Goal: Transaction & Acquisition: Purchase product/service

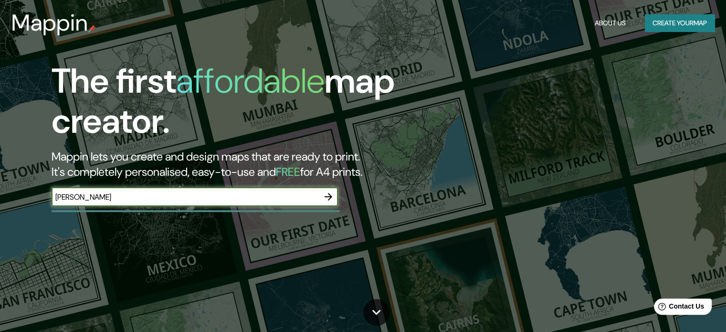
type input "[PERSON_NAME]"
click at [334, 198] on icon "button" at bounding box center [328, 196] width 11 height 11
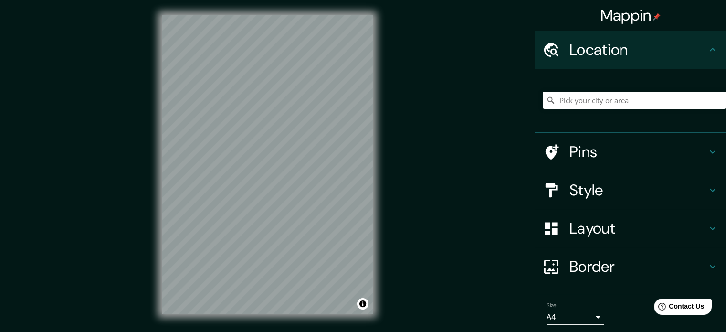
click at [399, 118] on div "Mappin Location Pins Style Layout Border Choose a border. Hint : you can make l…" at bounding box center [363, 172] width 726 height 345
click at [600, 106] on input "Pick your city or area" at bounding box center [634, 100] width 183 height 17
type input "[GEOGRAPHIC_DATA], [GEOGRAPHIC_DATA][PERSON_NAME], [GEOGRAPHIC_DATA]"
click at [267, 0] on html "Mappin Location [GEOGRAPHIC_DATA], [GEOGRAPHIC_DATA][PERSON_NAME], [GEOGRAPHIC_…" at bounding box center [363, 166] width 726 height 332
click at [604, 197] on h4 "Style" at bounding box center [639, 190] width 138 height 19
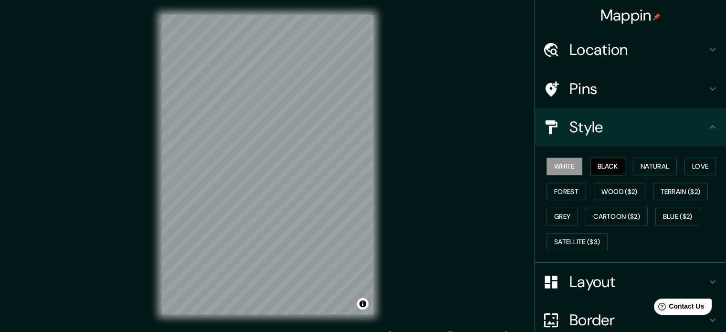
click at [593, 164] on button "Black" at bounding box center [608, 167] width 36 height 18
click at [559, 161] on button "White" at bounding box center [565, 167] width 36 height 18
click at [665, 168] on button "Natural" at bounding box center [655, 167] width 44 height 18
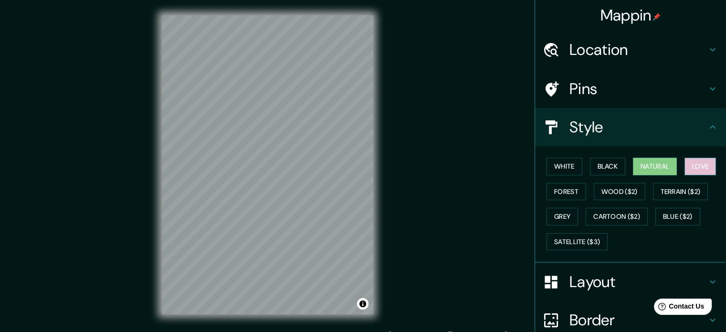
click at [701, 169] on button "Love" at bounding box center [701, 167] width 32 height 18
click at [560, 191] on button "Forest" at bounding box center [567, 192] width 40 height 18
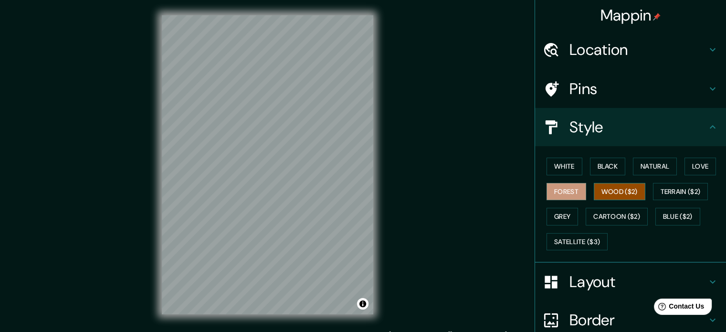
click at [597, 195] on button "Wood ($2)" at bounding box center [620, 192] width 52 height 18
click at [556, 213] on button "Grey" at bounding box center [563, 217] width 32 height 18
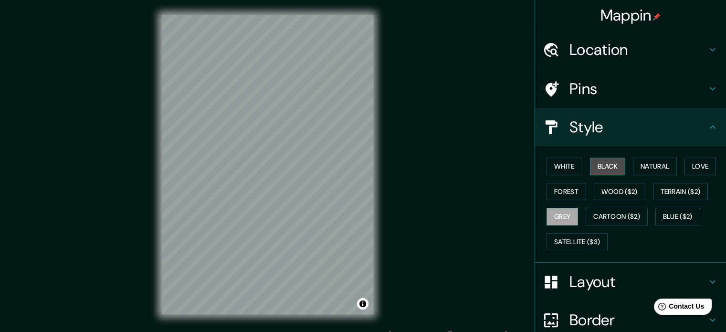
click at [617, 169] on button "Black" at bounding box center [608, 167] width 36 height 18
click at [571, 161] on button "White" at bounding box center [565, 167] width 36 height 18
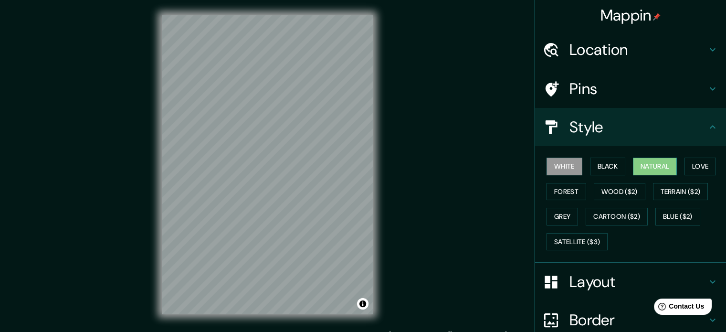
click at [641, 163] on button "Natural" at bounding box center [655, 167] width 44 height 18
click at [552, 174] on button "White" at bounding box center [565, 167] width 36 height 18
click at [609, 170] on button "Black" at bounding box center [608, 167] width 36 height 18
click at [559, 168] on button "White" at bounding box center [565, 167] width 36 height 18
click at [649, 171] on button "Natural" at bounding box center [655, 167] width 44 height 18
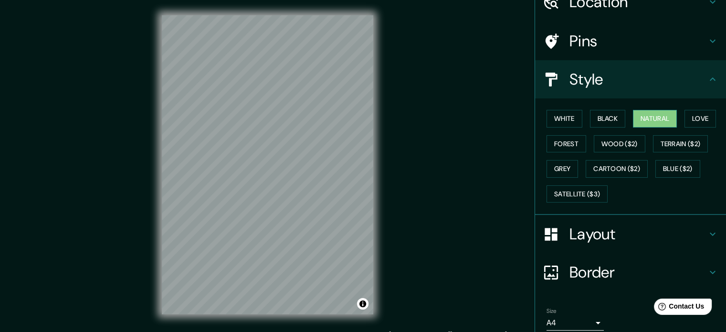
scroll to position [85, 0]
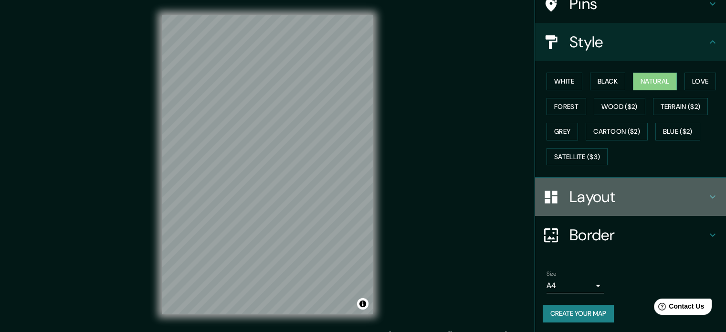
click at [612, 201] on h4 "Layout" at bounding box center [639, 196] width 138 height 19
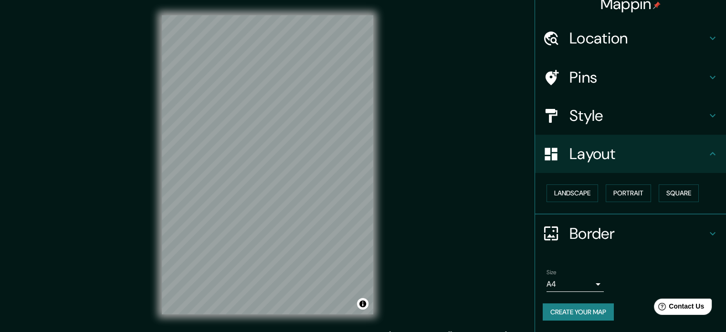
scroll to position [11, 0]
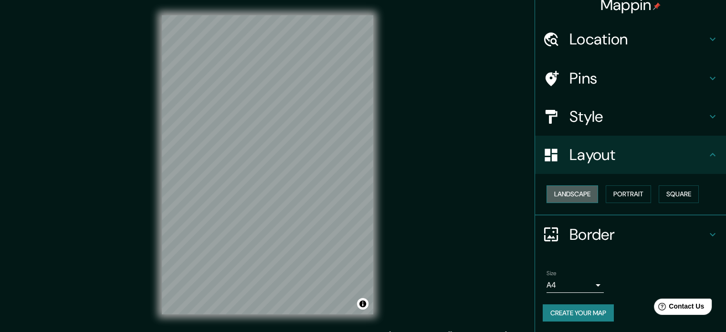
click at [586, 195] on button "Landscape" at bounding box center [573, 194] width 52 height 18
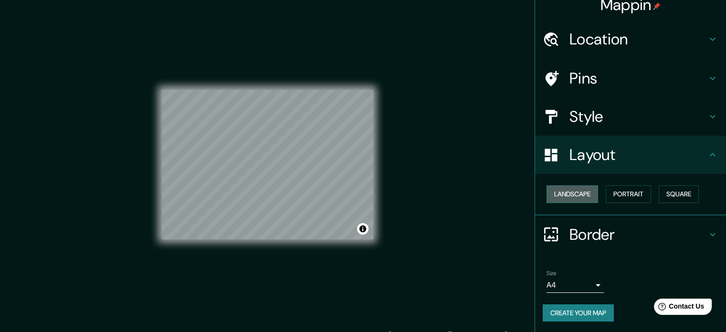
click at [586, 195] on button "Landscape" at bounding box center [573, 194] width 52 height 18
click at [615, 191] on button "Portrait" at bounding box center [628, 194] width 45 height 18
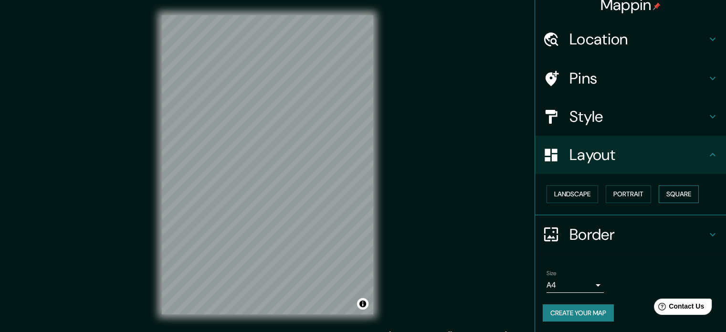
click at [669, 194] on button "Square" at bounding box center [679, 194] width 40 height 18
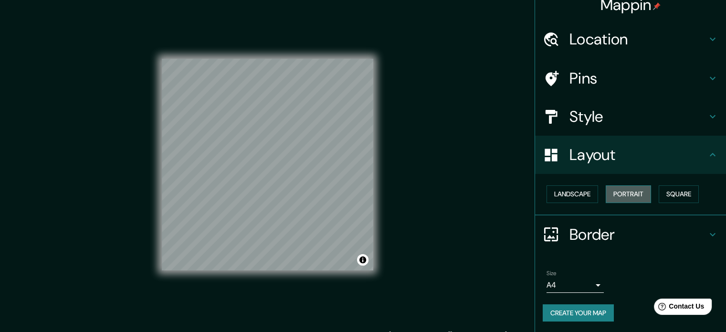
click at [636, 194] on button "Portrait" at bounding box center [628, 194] width 45 height 18
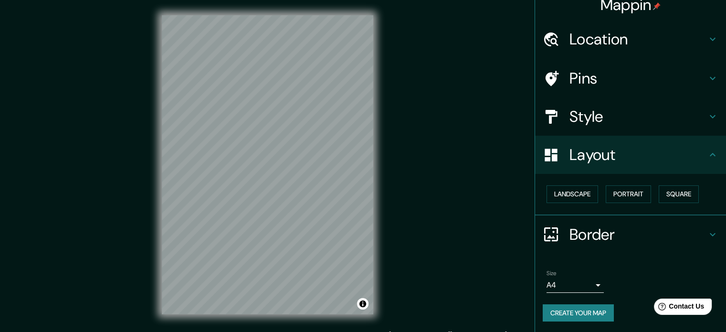
scroll to position [0, 0]
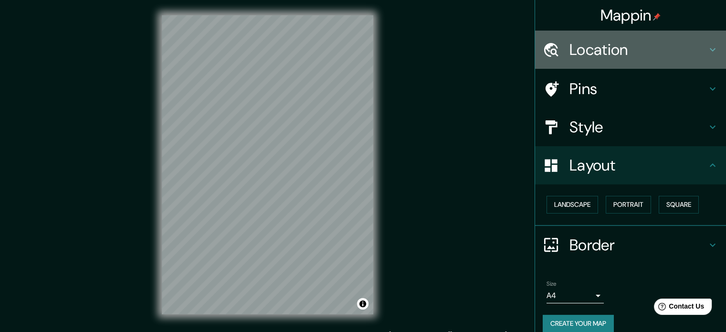
click at [636, 50] on h4 "Location" at bounding box center [639, 49] width 138 height 19
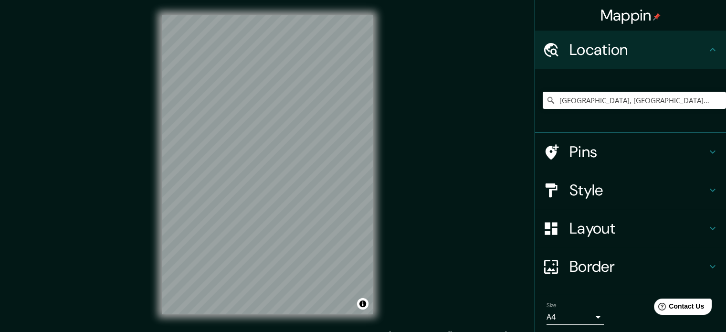
click at [609, 149] on h4 "Pins" at bounding box center [639, 151] width 138 height 19
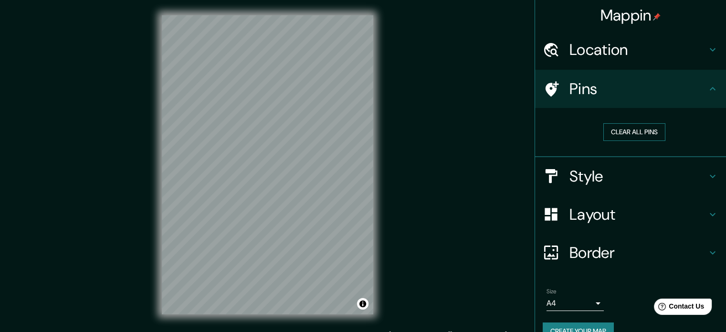
click at [625, 132] on button "Clear all pins" at bounding box center [635, 132] width 62 height 18
click at [606, 131] on button "Clear all pins" at bounding box center [635, 132] width 62 height 18
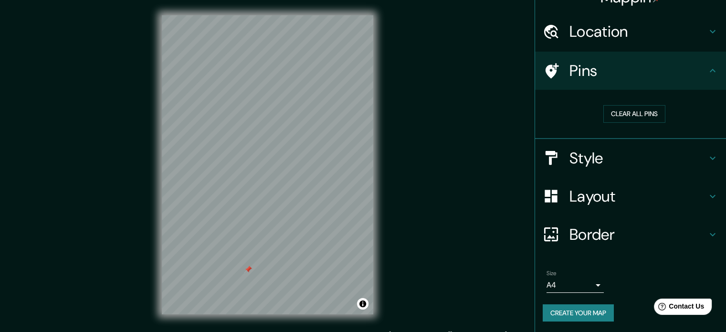
scroll to position [12, 0]
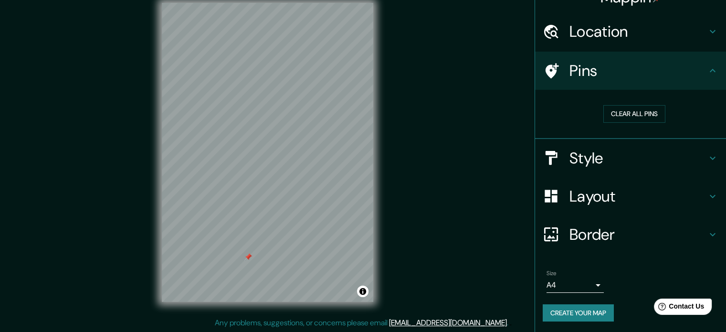
click at [625, 221] on div "Border" at bounding box center [630, 234] width 191 height 38
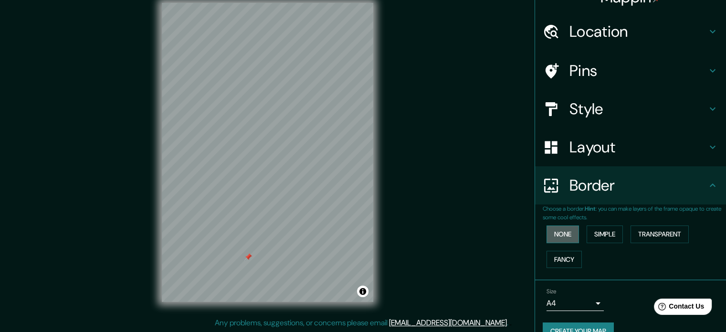
click at [571, 236] on button "None" at bounding box center [563, 234] width 32 height 18
click at [593, 234] on button "Simple" at bounding box center [605, 234] width 36 height 18
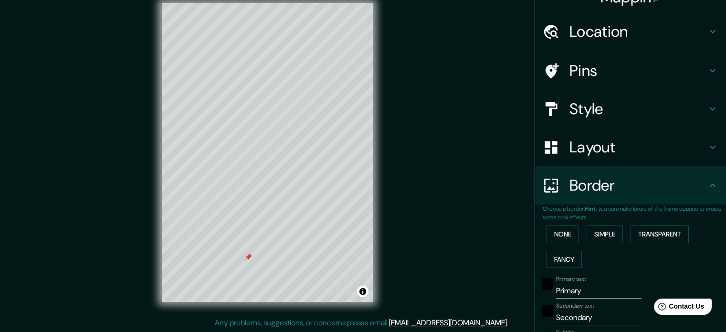
scroll to position [114, 0]
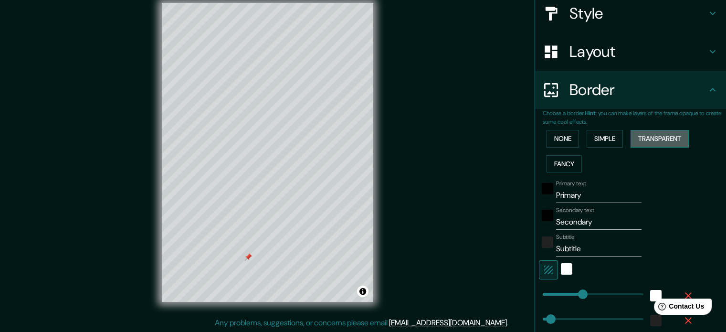
click at [647, 138] on button "Transparent" at bounding box center [660, 139] width 58 height 18
click at [560, 160] on button "Fancy" at bounding box center [564, 164] width 35 height 18
click at [561, 145] on button "None" at bounding box center [563, 139] width 32 height 18
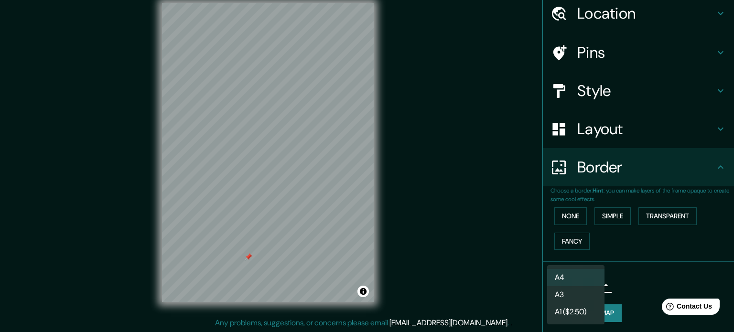
click at [584, 282] on body "Mappin Location [GEOGRAPHIC_DATA], [GEOGRAPHIC_DATA][PERSON_NAME], [GEOGRAPHIC_…" at bounding box center [367, 154] width 734 height 332
click at [648, 265] on div at bounding box center [367, 166] width 734 height 332
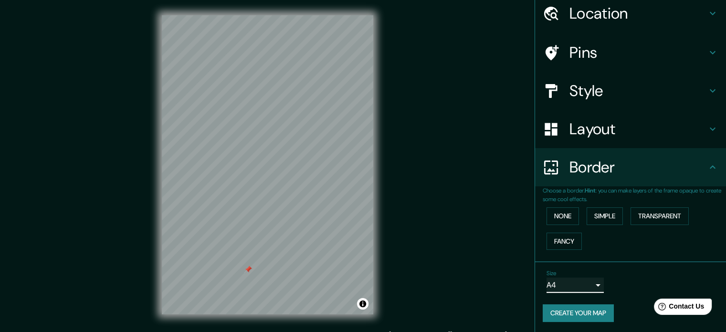
scroll to position [0, 0]
